Goal: Obtain resource: Obtain resource

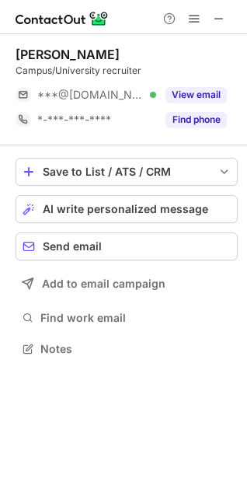
scroll to position [338, 247]
click at [217, 20] on span at bounding box center [219, 18] width 12 height 12
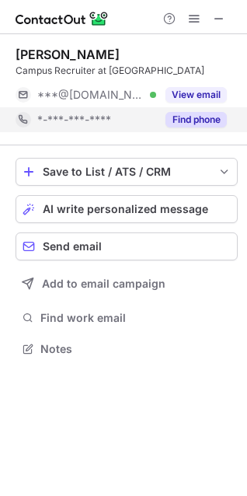
click at [192, 122] on button "Find phone" at bounding box center [196, 120] width 61 height 16
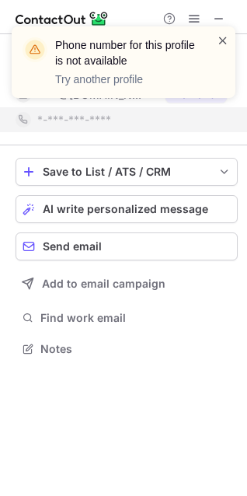
click at [223, 40] on span at bounding box center [223, 41] width 12 height 16
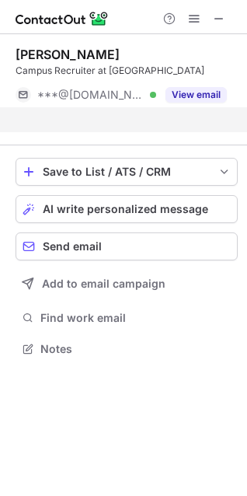
click at [206, 101] on button "View email" at bounding box center [196, 95] width 61 height 16
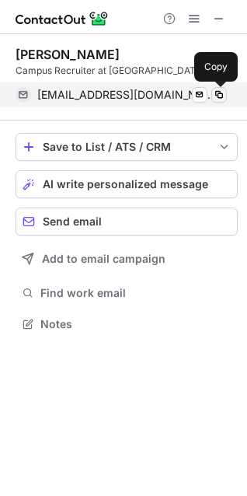
click at [218, 95] on span at bounding box center [219, 95] width 12 height 12
